Goal: Transaction & Acquisition: Download file/media

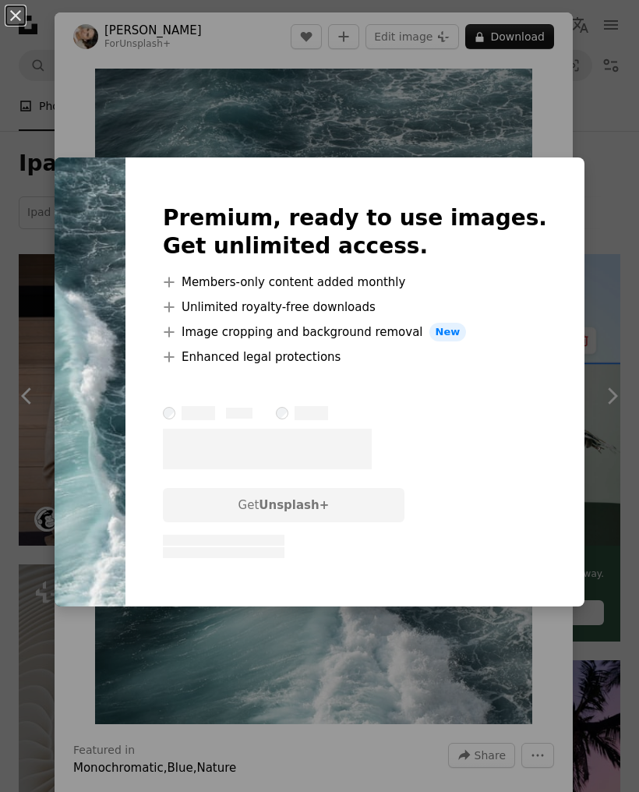
scroll to position [1373, 0]
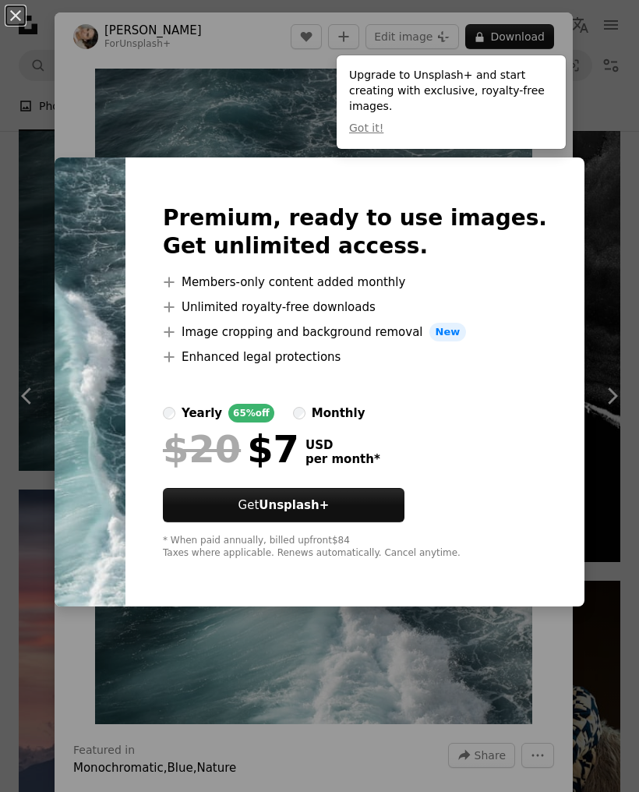
click at [604, 135] on div "An X shape Premium, ready to use images. Get unlimited access. A plus sign Memb…" at bounding box center [319, 396] width 639 height 792
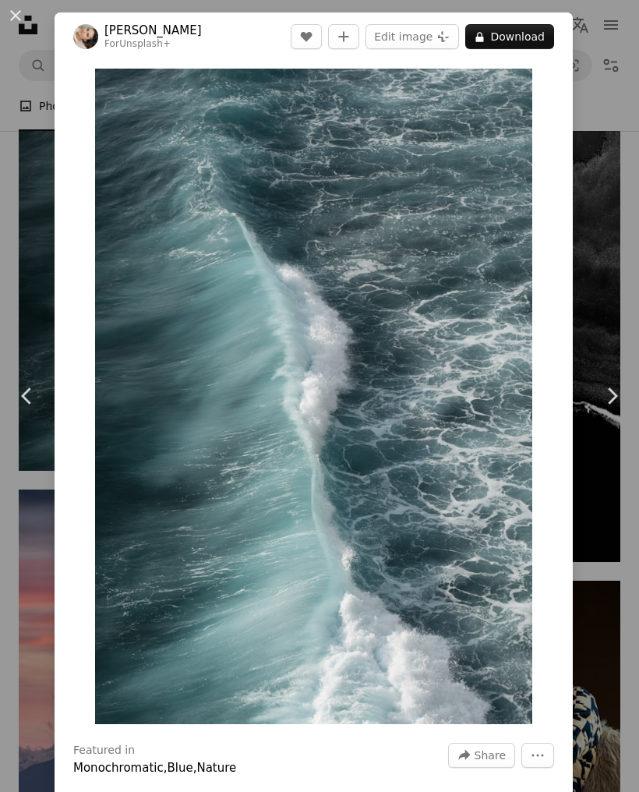
click at [40, 378] on link "Chevron left" at bounding box center [27, 396] width 55 height 150
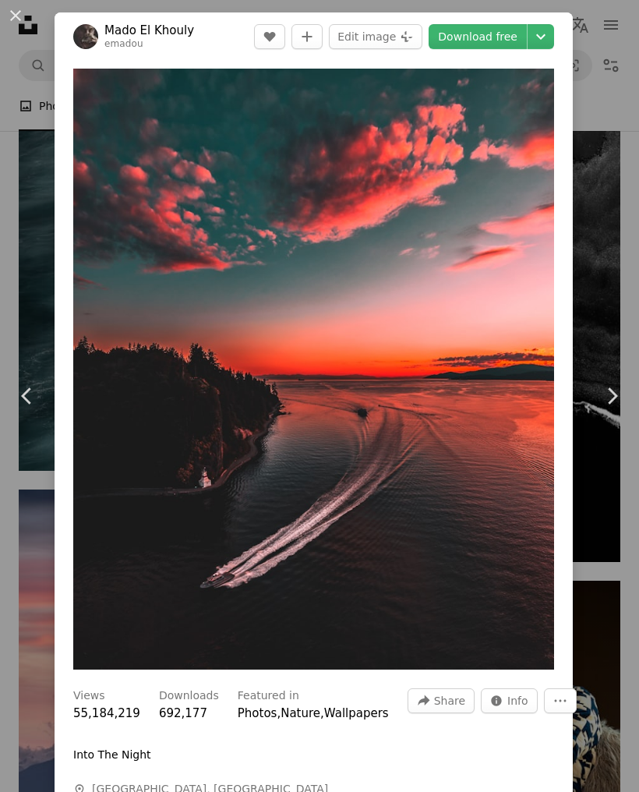
click at [25, 25] on button "An X shape" at bounding box center [15, 15] width 19 height 19
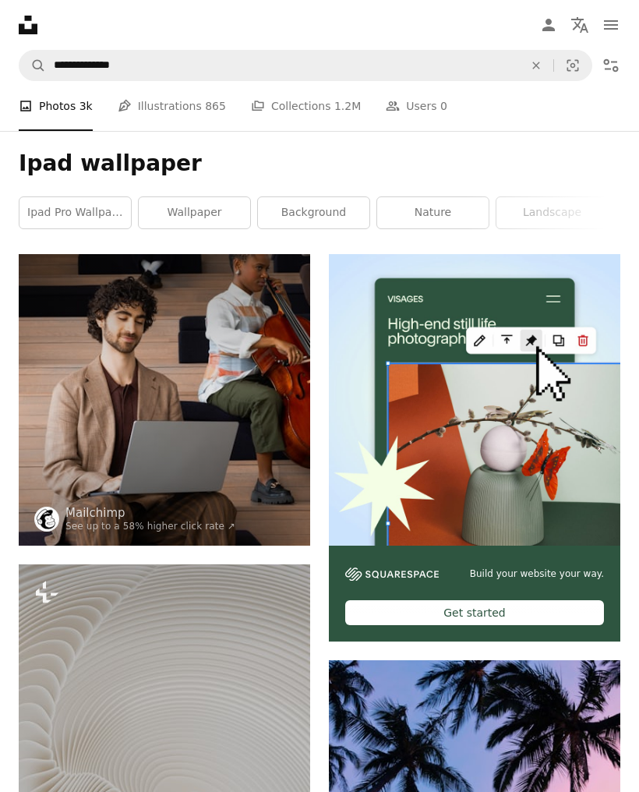
click at [614, 64] on icon "Filters" at bounding box center [610, 65] width 19 height 19
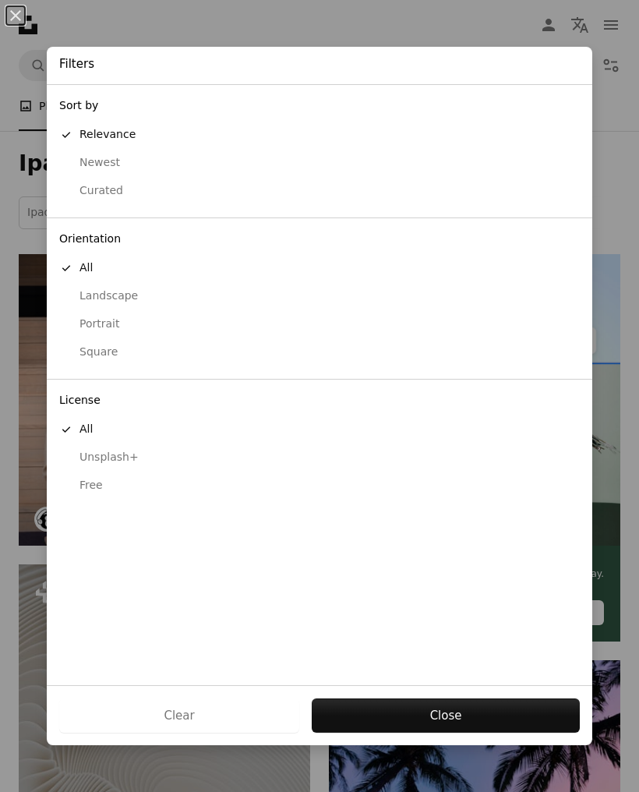
click at [23, 206] on div "An X shape Filters Sort by A checkmark Relevance Newest Curated Orientation A c…" at bounding box center [319, 396] width 639 height 792
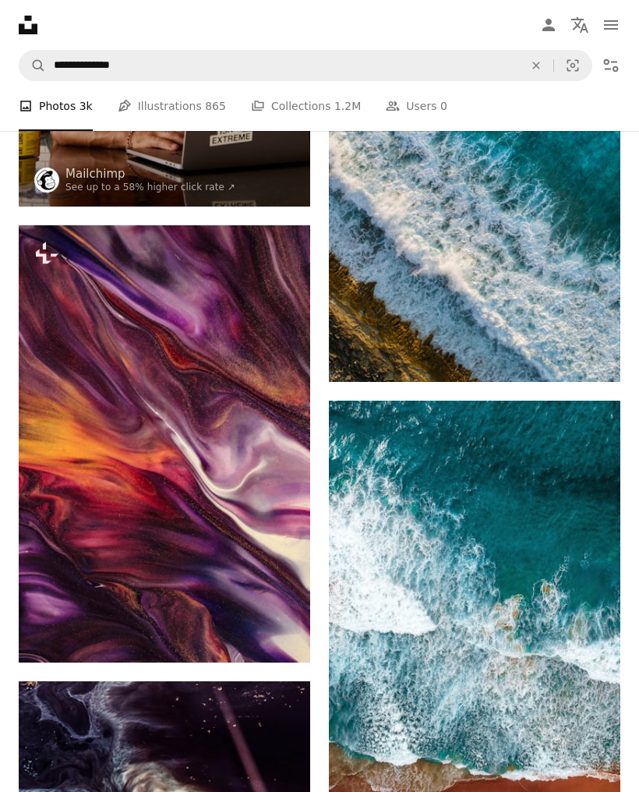
scroll to position [3702, 0]
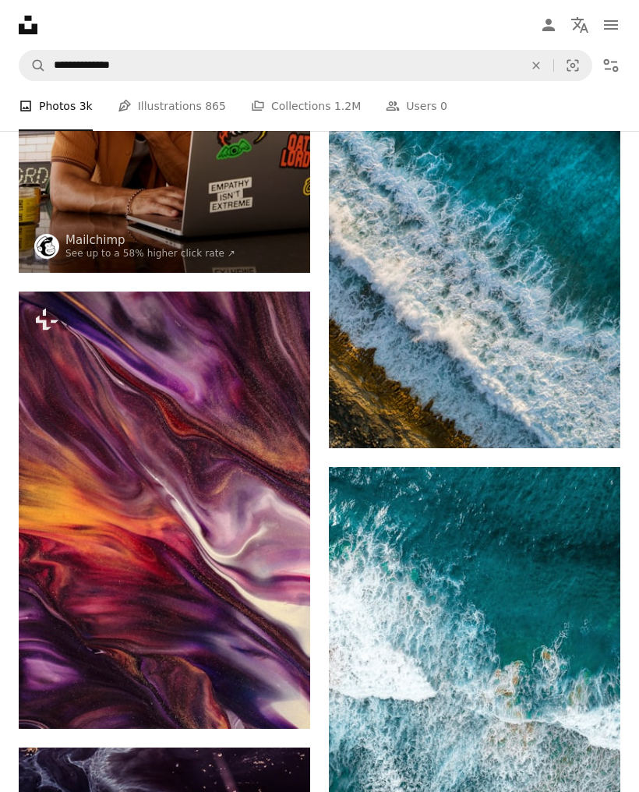
click at [570, 384] on img at bounding box center [474, 188] width 291 height 519
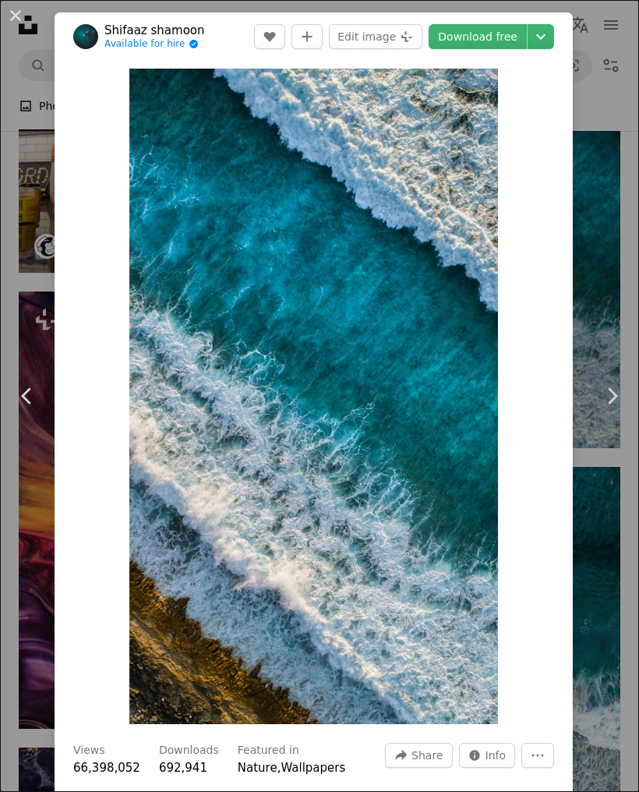
click at [509, 44] on link "Download free" at bounding box center [477, 36] width 98 height 25
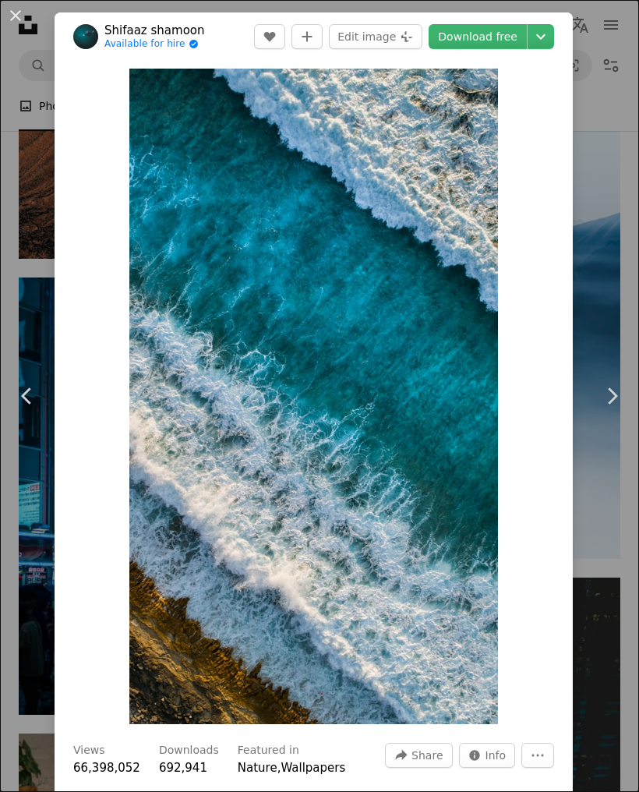
click at [24, 43] on div "An X shape Chevron left Chevron right Shifaaz [PERSON_NAME] Available for hire …" at bounding box center [319, 396] width 639 height 792
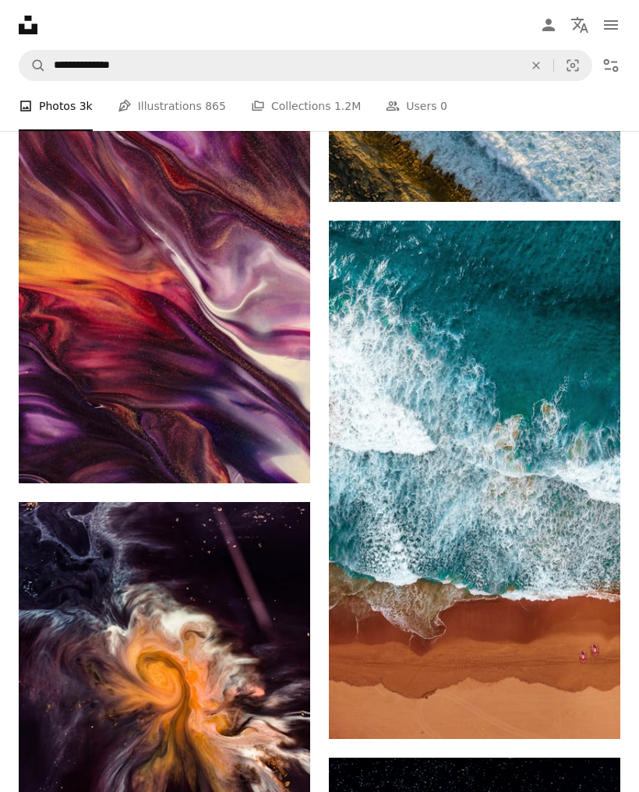
scroll to position [3947, 0]
click at [69, 303] on img at bounding box center [164, 264] width 291 height 437
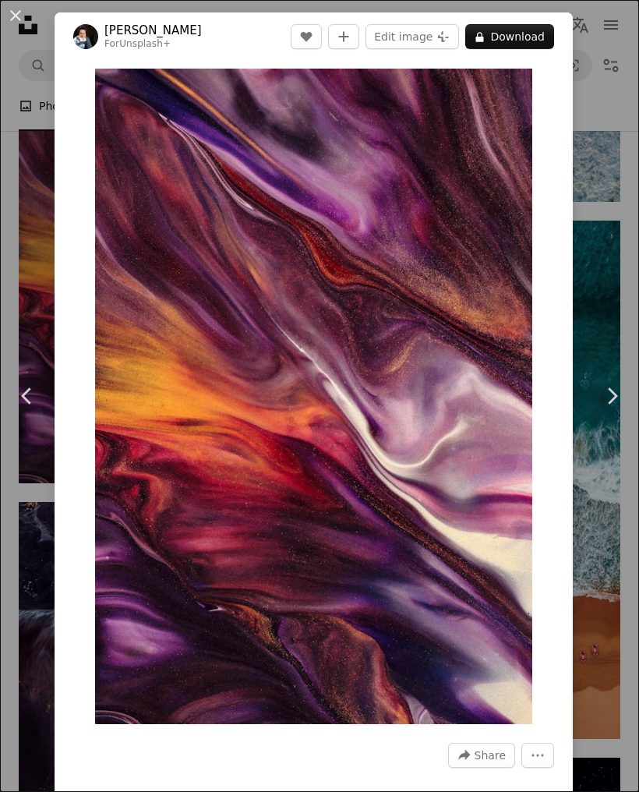
click at [35, 252] on div "An X shape Chevron left Chevron right [PERSON_NAME] For Unsplash+ A heart A plu…" at bounding box center [319, 396] width 639 height 792
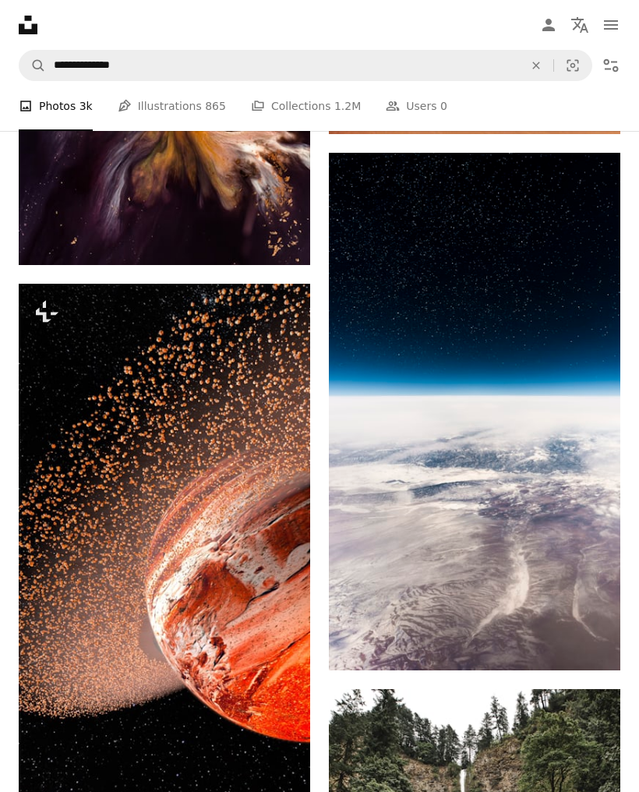
scroll to position [4566, 0]
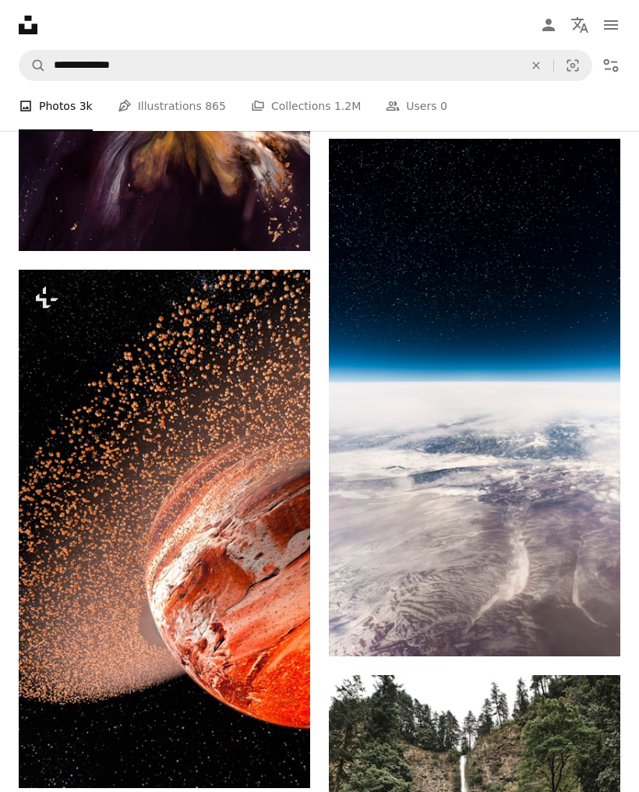
click at [556, 452] on img at bounding box center [474, 398] width 291 height 518
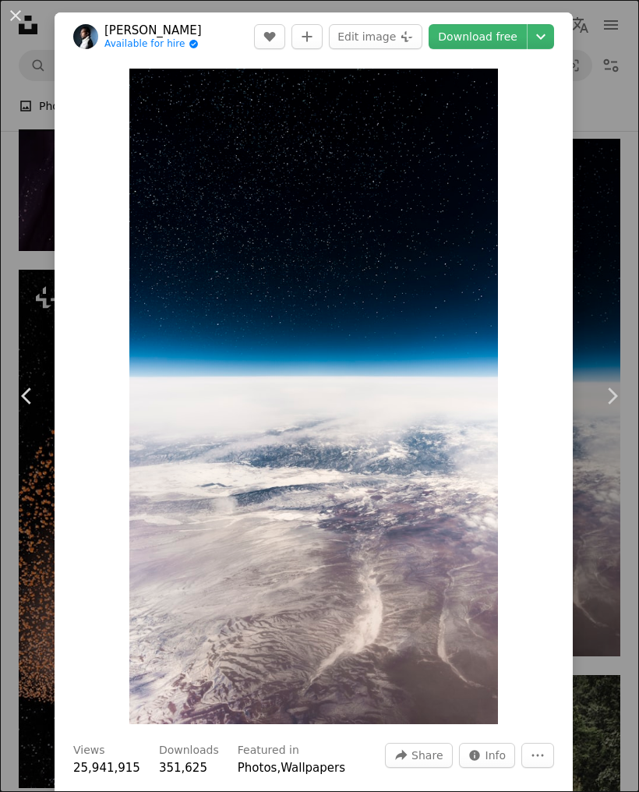
click at [496, 38] on link "Download free" at bounding box center [477, 36] width 98 height 25
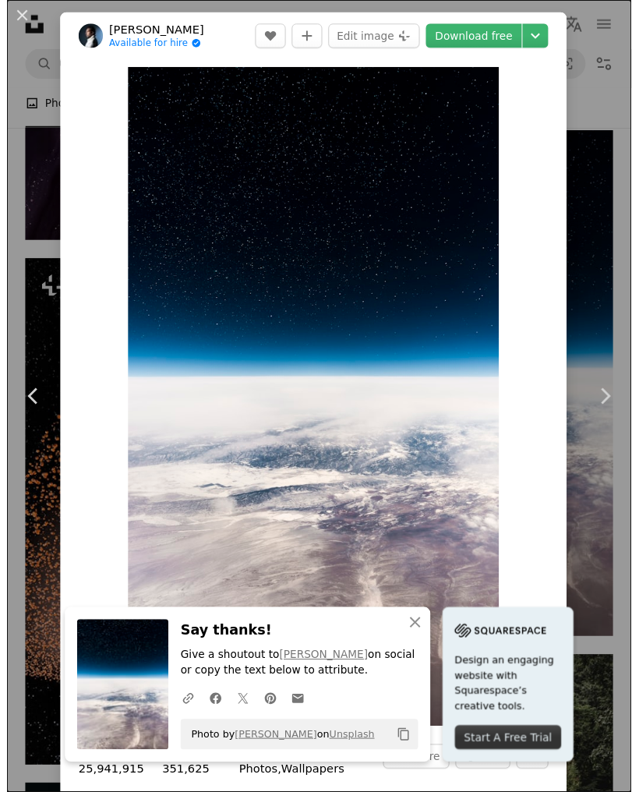
scroll to position [4590, 0]
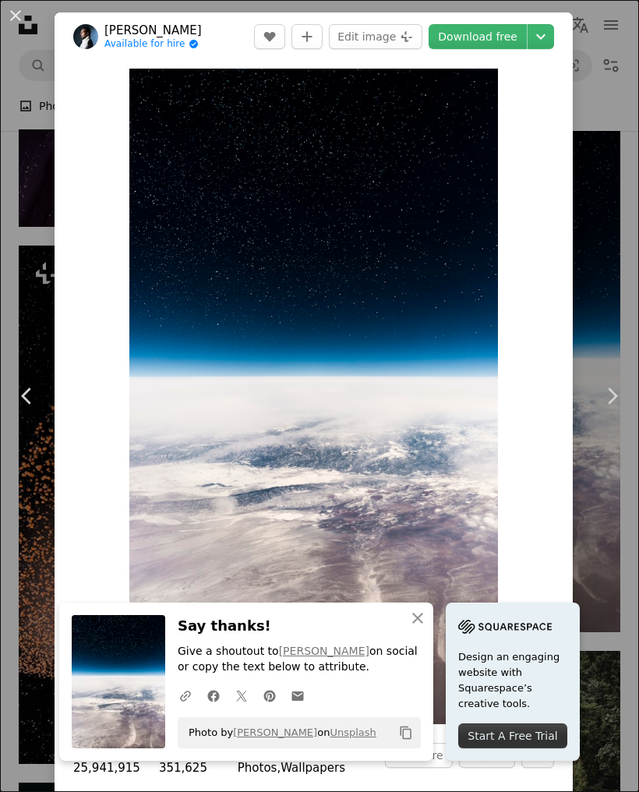
click at [23, 23] on button "An X shape" at bounding box center [15, 15] width 19 height 19
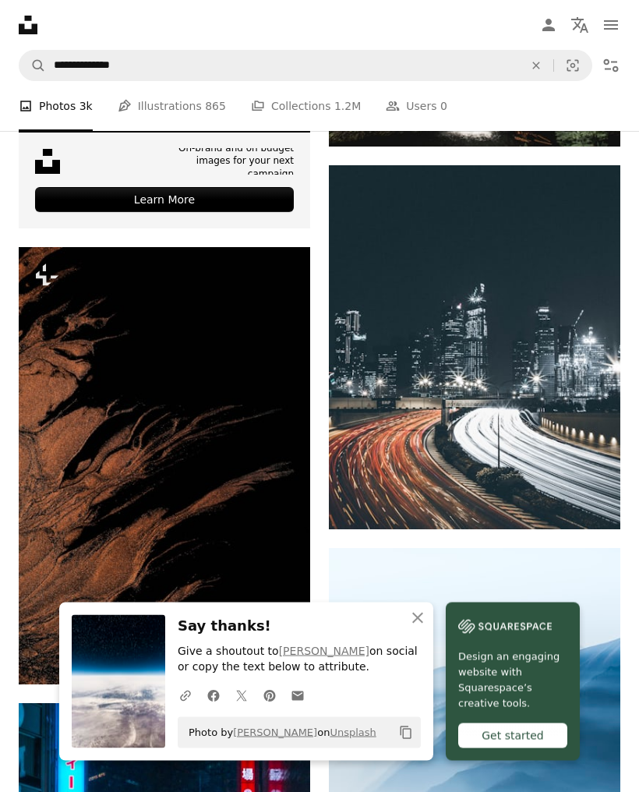
scroll to position [5531, 0]
click at [534, 292] on img at bounding box center [474, 347] width 291 height 365
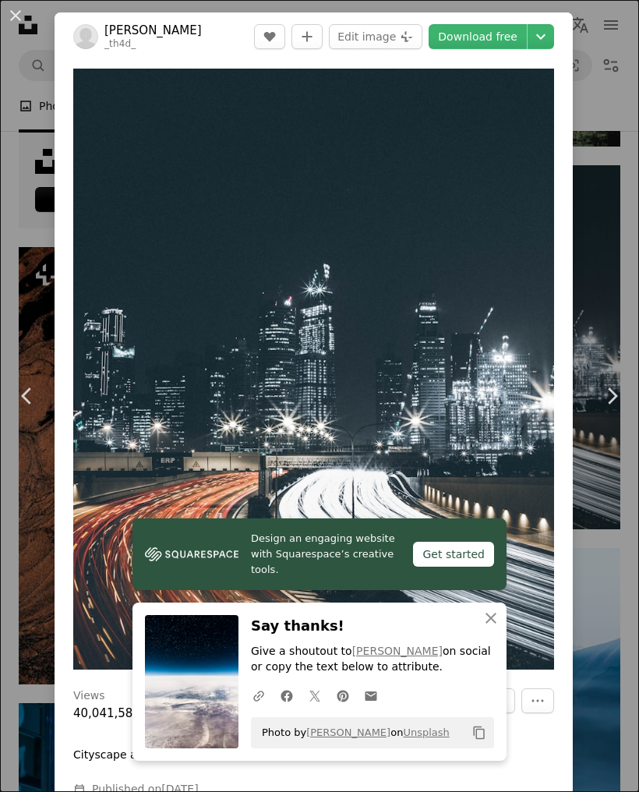
click at [496, 44] on link "Download free" at bounding box center [477, 36] width 98 height 25
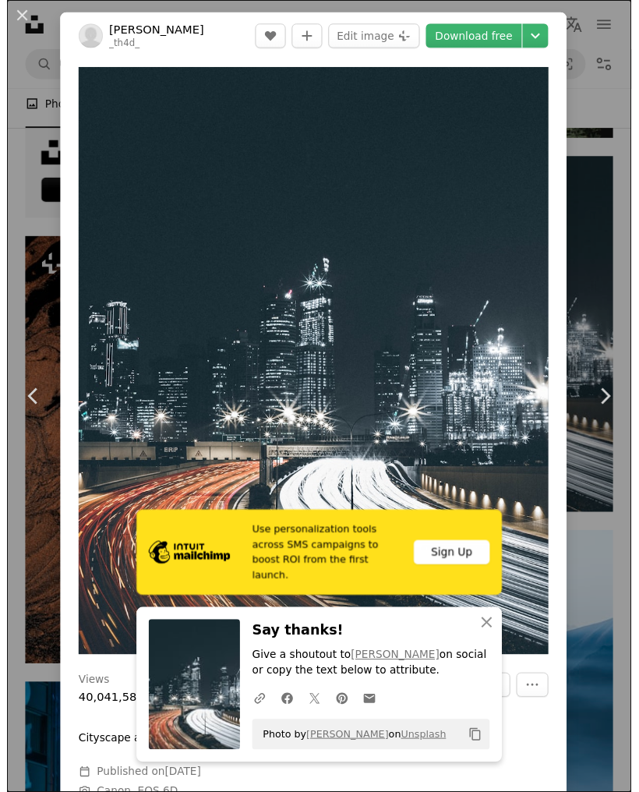
scroll to position [5555, 0]
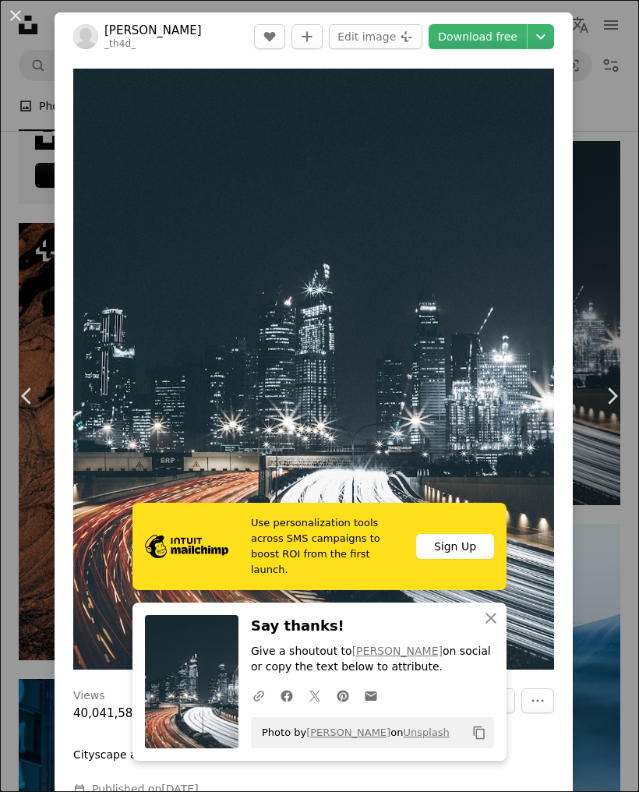
click at [16, 22] on button "An X shape" at bounding box center [15, 15] width 19 height 19
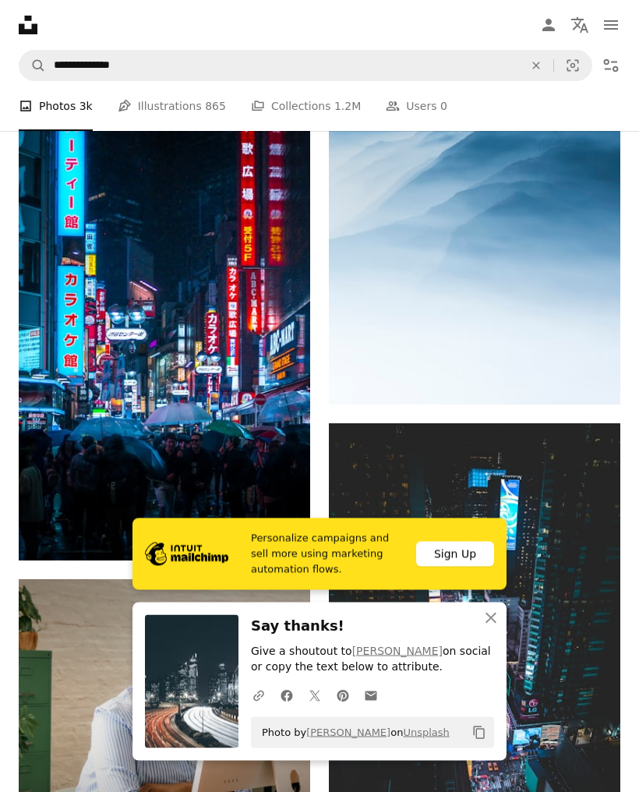
scroll to position [6111, 0]
click at [58, 404] on img at bounding box center [164, 341] width 291 height 437
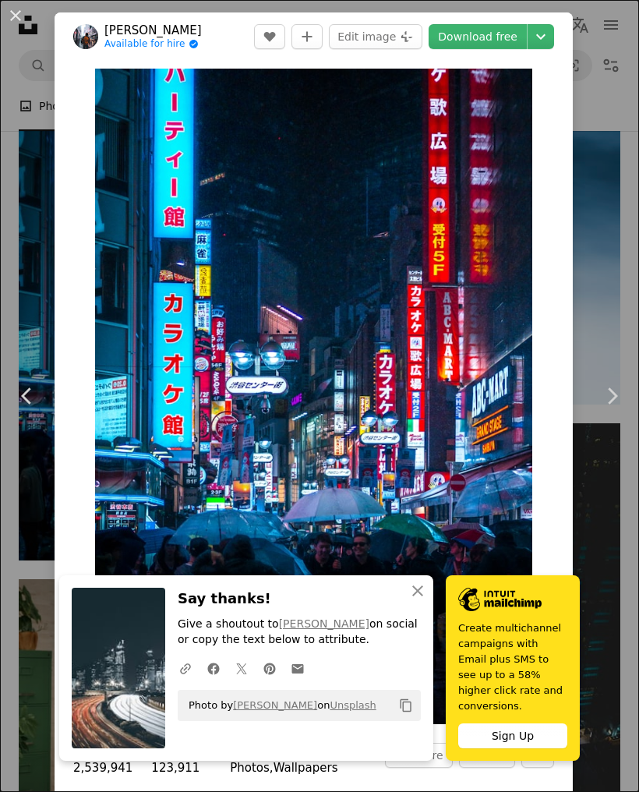
click at [510, 31] on link "Download free" at bounding box center [477, 36] width 98 height 25
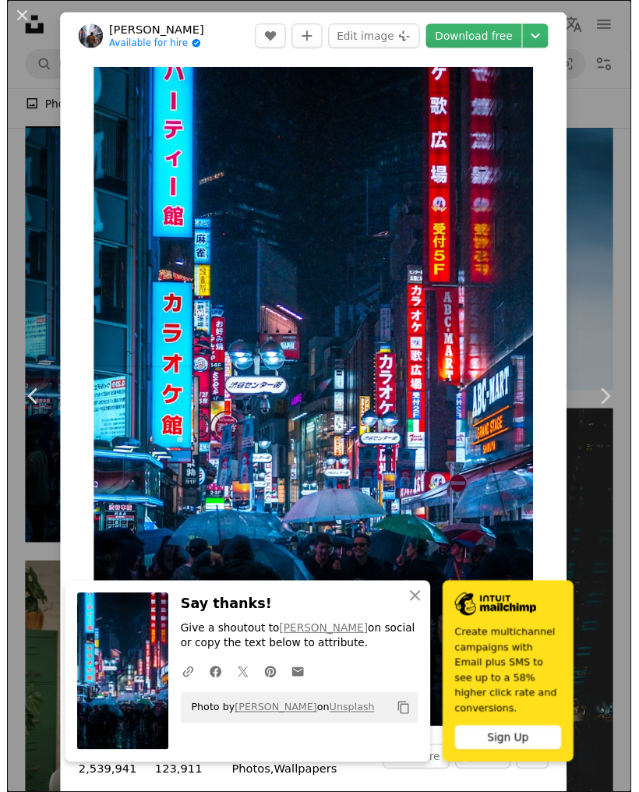
scroll to position [6135, 0]
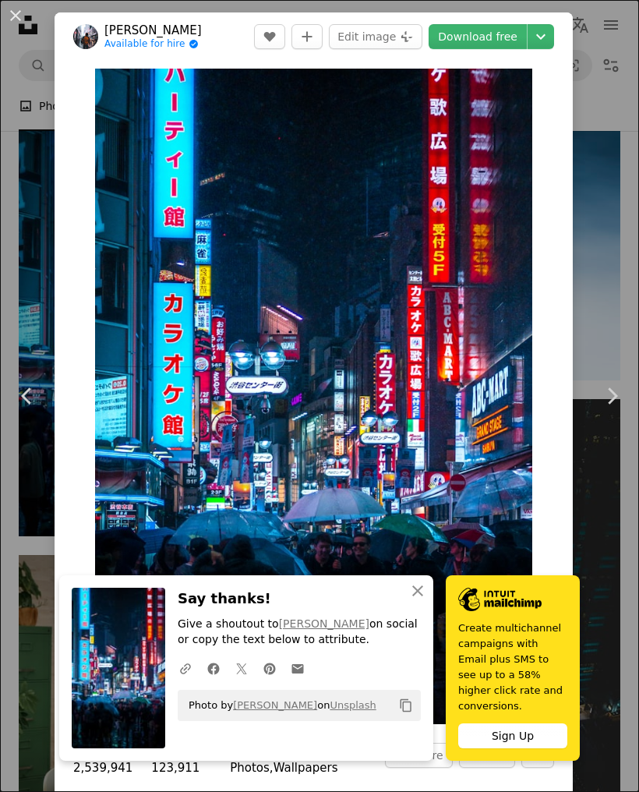
click at [25, 25] on button "An X shape" at bounding box center [15, 15] width 19 height 19
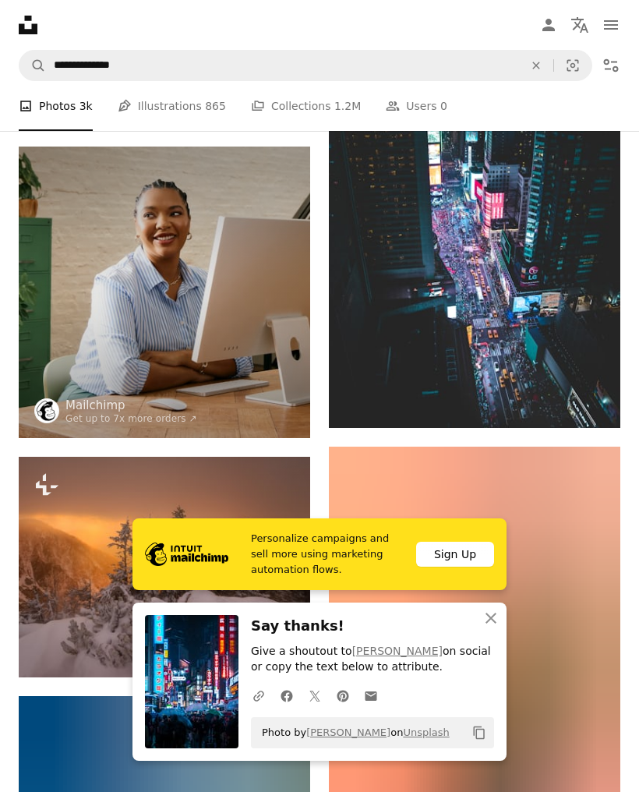
scroll to position [6552, 0]
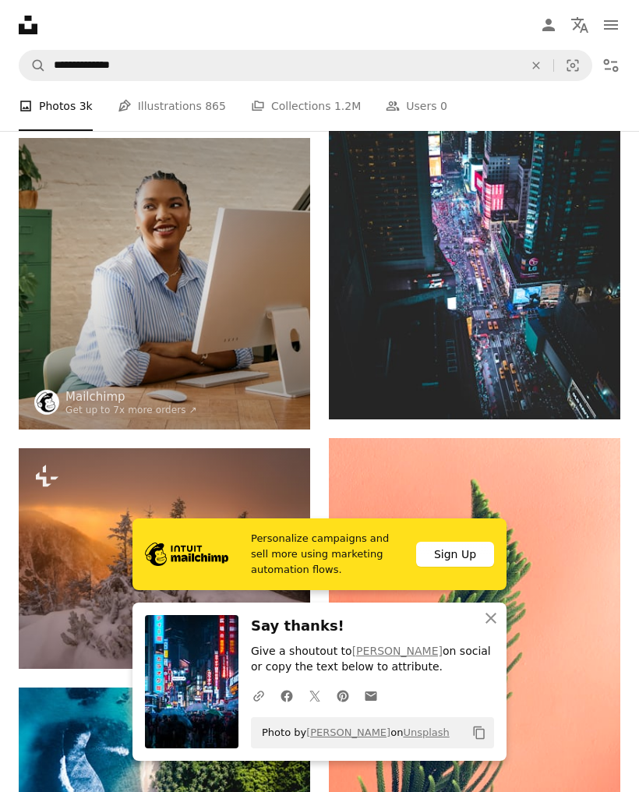
click at [487, 627] on icon "An X shape" at bounding box center [490, 617] width 19 height 19
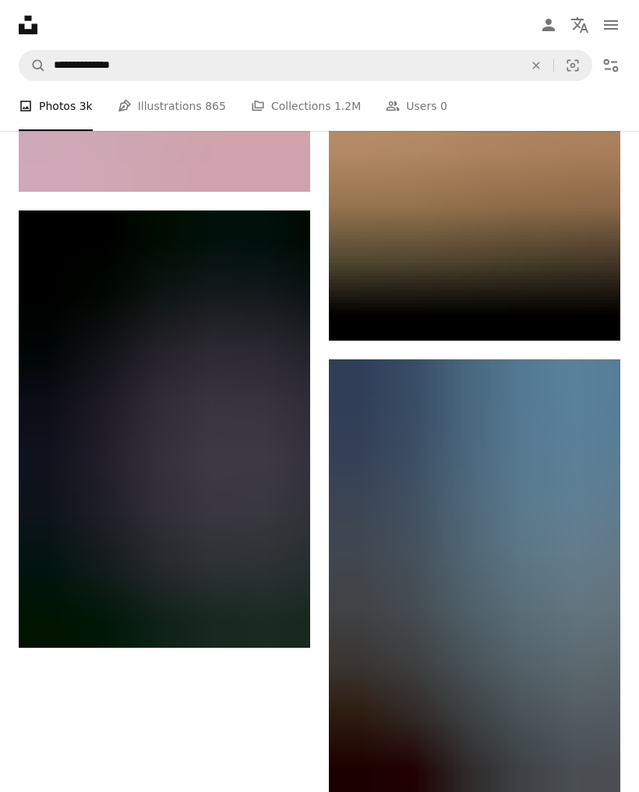
scroll to position [8298, 0]
